Goal: Book appointment/travel/reservation

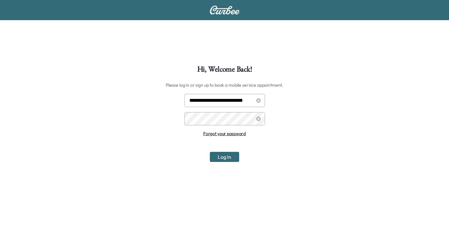
click at [230, 104] on input "**********" at bounding box center [224, 100] width 81 height 13
type input "**********"
click at [219, 158] on button "Log In" at bounding box center [224, 157] width 29 height 10
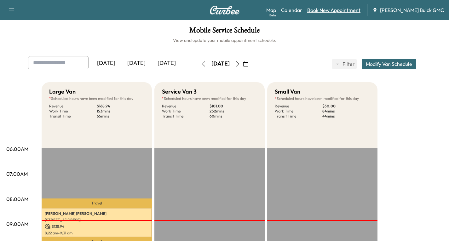
click at [336, 11] on link "Book New Appointment" at bounding box center [333, 10] width 53 height 8
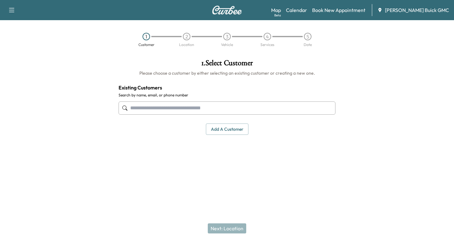
click at [129, 109] on input "text" at bounding box center [226, 107] width 217 height 13
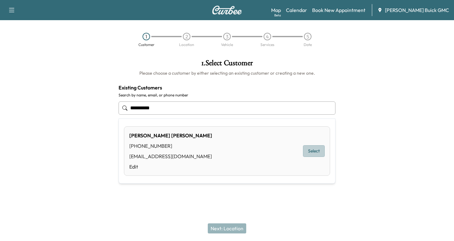
click at [315, 150] on button "Select" at bounding box center [314, 151] width 22 height 12
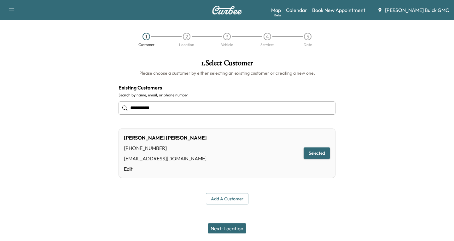
type input "**********"
click at [215, 232] on button "Next: Location" at bounding box center [227, 228] width 38 height 10
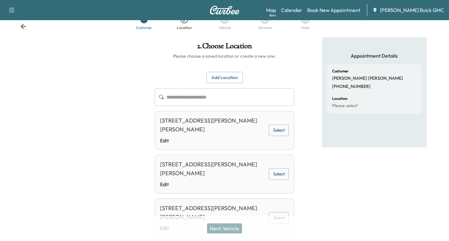
scroll to position [32, 0]
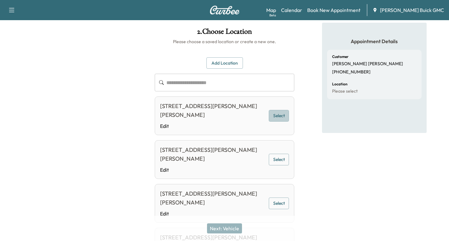
click at [274, 116] on button "Select" at bounding box center [279, 116] width 20 height 12
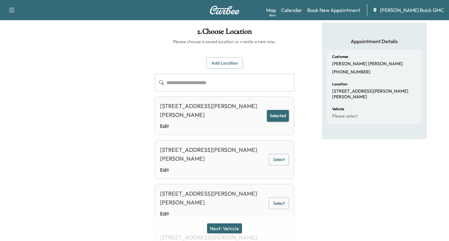
click at [231, 227] on button "Next: Vehicle" at bounding box center [224, 228] width 35 height 10
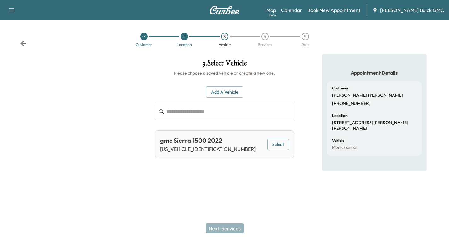
scroll to position [0, 0]
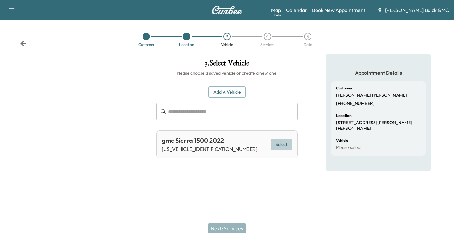
click at [283, 144] on button "Select" at bounding box center [281, 145] width 22 height 12
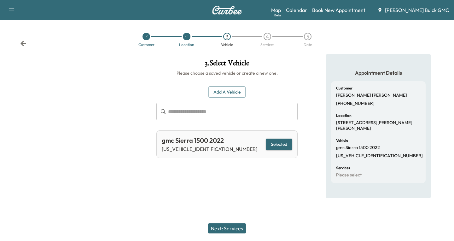
click at [229, 227] on button "Next: Services" at bounding box center [227, 228] width 38 height 10
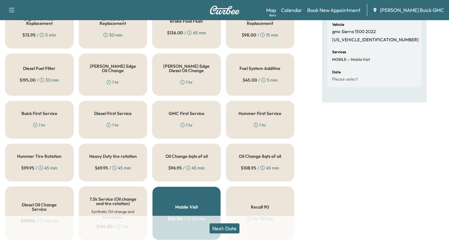
scroll to position [126, 0]
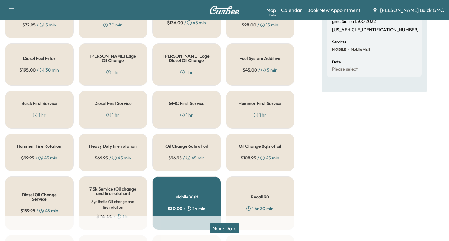
click at [263, 155] on div "Oil Change 8qts of oil $ 108.95 / 45 min" at bounding box center [260, 153] width 69 height 38
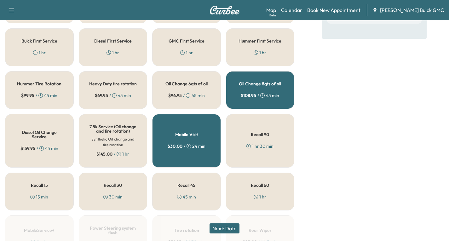
scroll to position [189, 0]
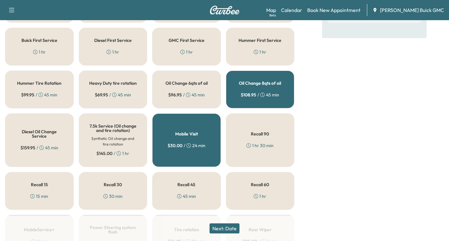
click at [190, 195] on div "Recall 45 45 min" at bounding box center [186, 191] width 69 height 38
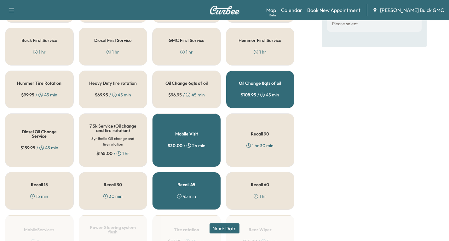
click at [226, 232] on button "Next: Date" at bounding box center [225, 228] width 30 height 10
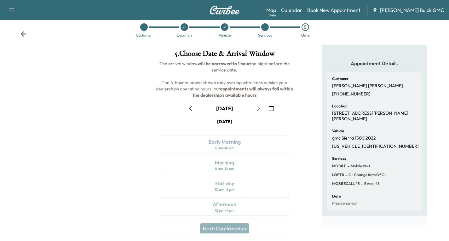
scroll to position [74, 0]
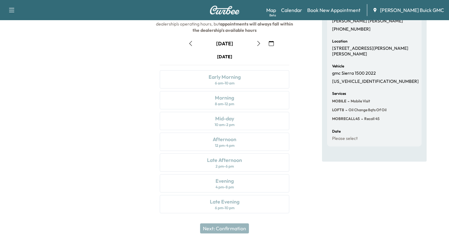
click at [270, 46] on button "button" at bounding box center [271, 43] width 11 height 10
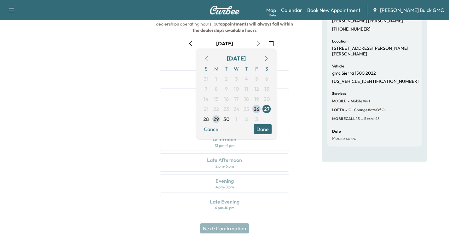
click at [213, 120] on span "29" at bounding box center [216, 119] width 10 height 10
click at [227, 119] on span "30" at bounding box center [226, 119] width 6 height 8
click at [264, 129] on button "Done" at bounding box center [263, 129] width 18 height 10
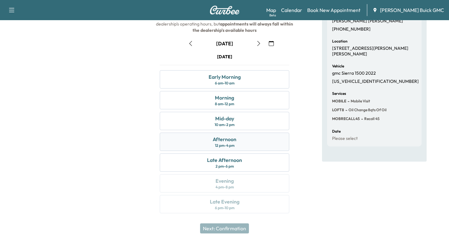
click at [219, 140] on div "Afternoon" at bounding box center [225, 139] width 24 height 8
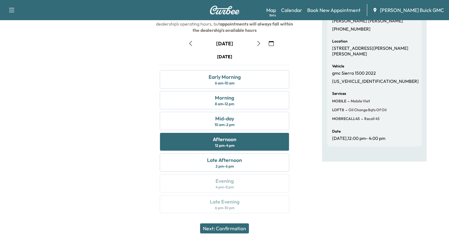
click at [241, 227] on button "Next: Confirmation" at bounding box center [224, 228] width 49 height 10
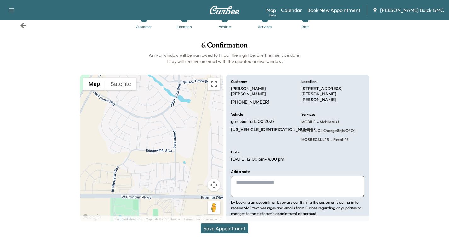
click at [240, 225] on button "Save Appointment" at bounding box center [225, 228] width 48 height 10
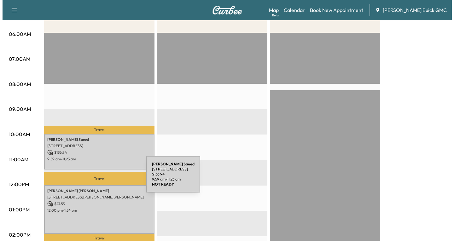
scroll to position [158, 0]
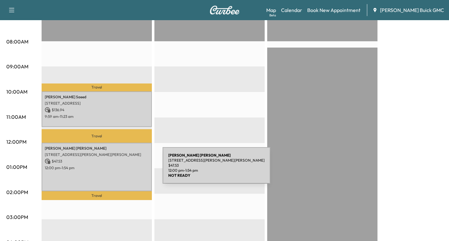
click at [115, 169] on div "[PERSON_NAME] [STREET_ADDRESS][PERSON_NAME][PERSON_NAME] $ 47.53 12:00 pm - 1:5…" at bounding box center [97, 167] width 110 height 48
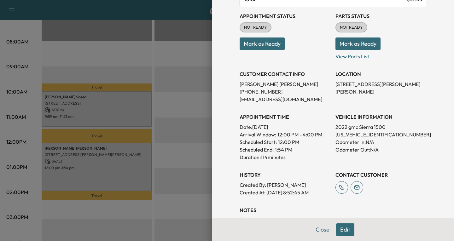
scroll to position [126, 0]
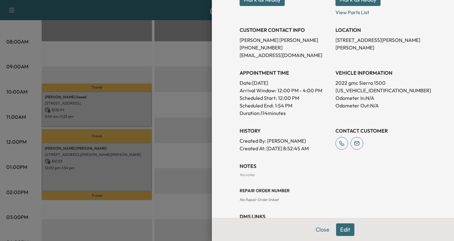
click at [341, 231] on button "Edit" at bounding box center [345, 229] width 18 height 13
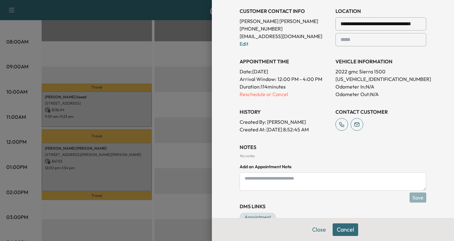
scroll to position [174, 0]
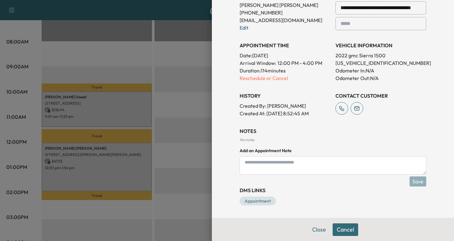
click at [240, 165] on textarea at bounding box center [332, 165] width 187 height 18
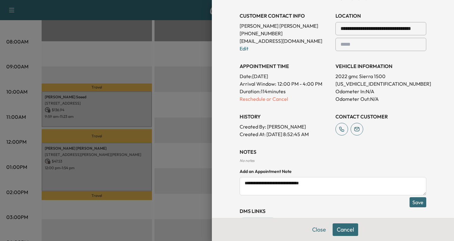
scroll to position [111, 0]
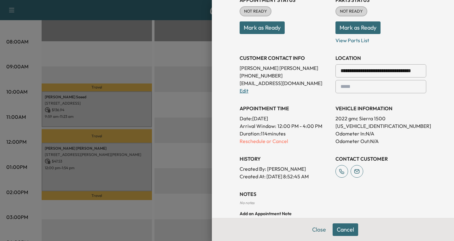
type textarea "**********"
click at [241, 90] on link "Edit" at bounding box center [243, 91] width 9 height 6
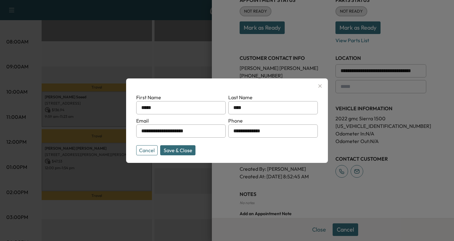
drag, startPoint x: 269, startPoint y: 131, endPoint x: 227, endPoint y: 138, distance: 43.3
click at [227, 138] on form "**********" at bounding box center [226, 123] width 181 height 59
type input "**********"
click at [175, 153] on button "Save & Close" at bounding box center [177, 150] width 35 height 10
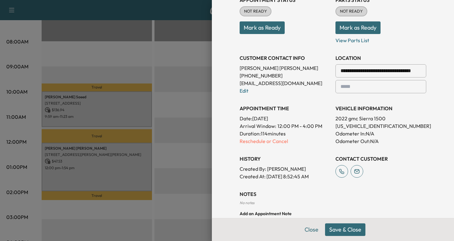
click at [333, 232] on button "Save & Close" at bounding box center [345, 229] width 40 height 13
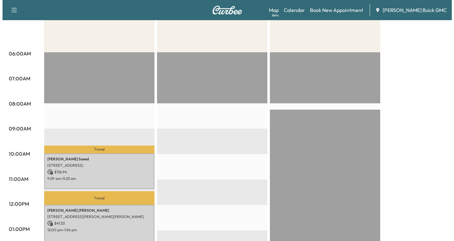
scroll to position [158, 0]
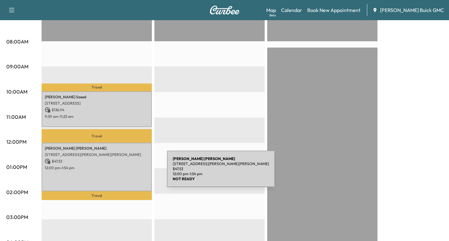
click at [120, 173] on div "[PERSON_NAME] [STREET_ADDRESS][PERSON_NAME][PERSON_NAME] $ 47.53 12:00 pm - 1:5…" at bounding box center [97, 167] width 110 height 48
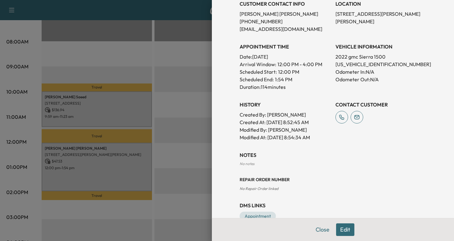
scroll to position [167, 0]
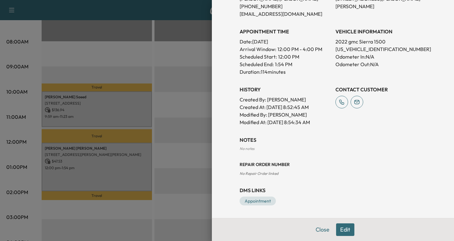
click at [340, 229] on button "Edit" at bounding box center [345, 229] width 18 height 13
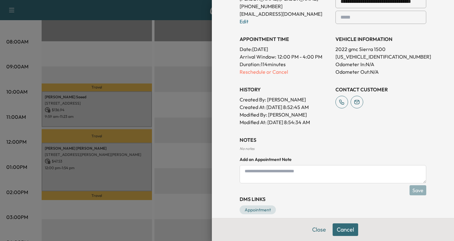
click at [242, 172] on textarea at bounding box center [332, 174] width 187 height 18
type textarea "*"
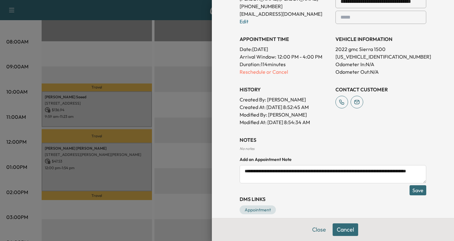
type textarea "**********"
click at [412, 192] on button "Save" at bounding box center [417, 190] width 17 height 10
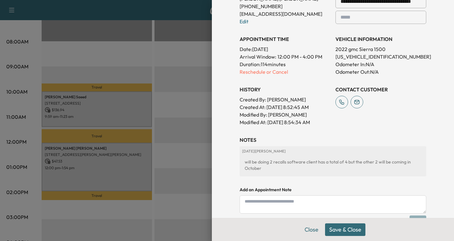
click at [342, 230] on button "Save & Close" at bounding box center [345, 229] width 40 height 13
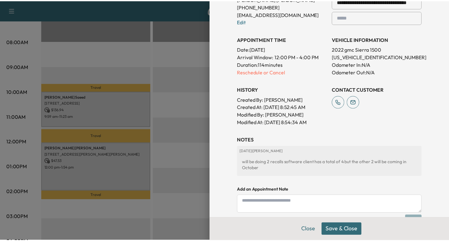
scroll to position [167, 0]
